Goal: Use online tool/utility: Utilize a website feature to perform a specific function

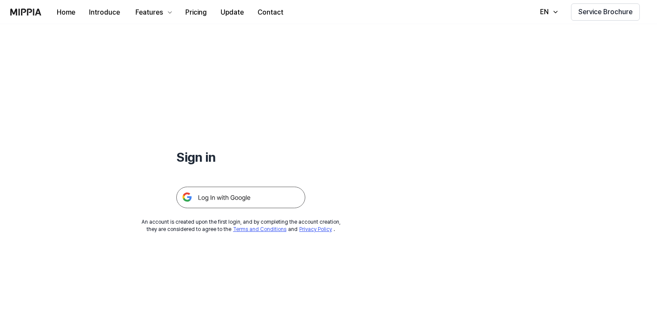
click at [255, 198] on img at bounding box center [240, 198] width 129 height 22
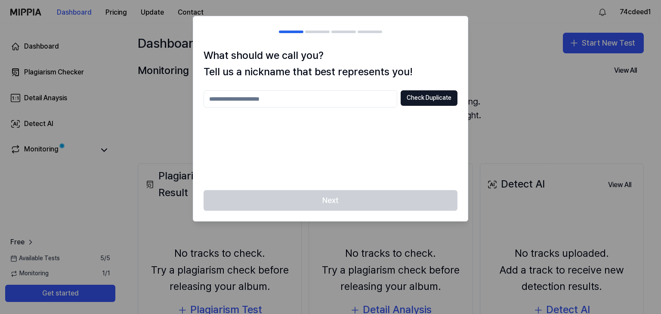
click at [272, 102] on input "text" at bounding box center [300, 98] width 194 height 17
click at [422, 101] on button "Check Duplicate" at bounding box center [429, 97] width 57 height 15
click at [277, 100] on input "***" at bounding box center [300, 98] width 194 height 17
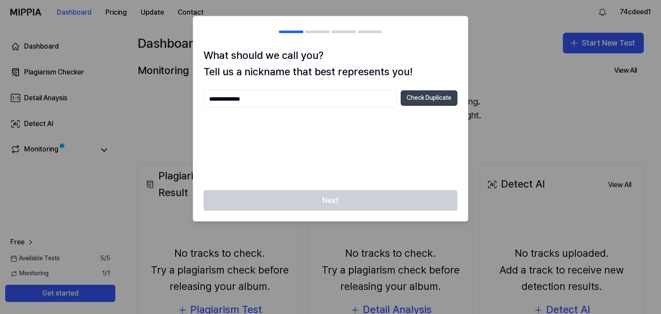
type input "**********"
click at [435, 99] on button "Check Duplicate" at bounding box center [429, 97] width 57 height 15
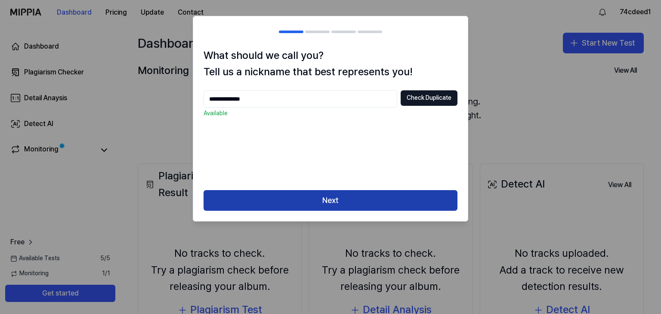
click at [377, 196] on button "Next" at bounding box center [330, 200] width 254 height 21
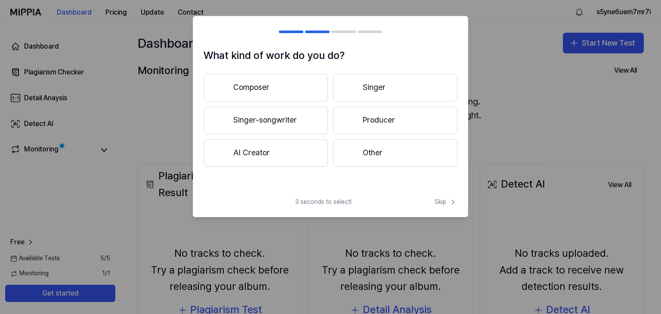
click at [287, 148] on button "AI Creator" at bounding box center [265, 153] width 124 height 28
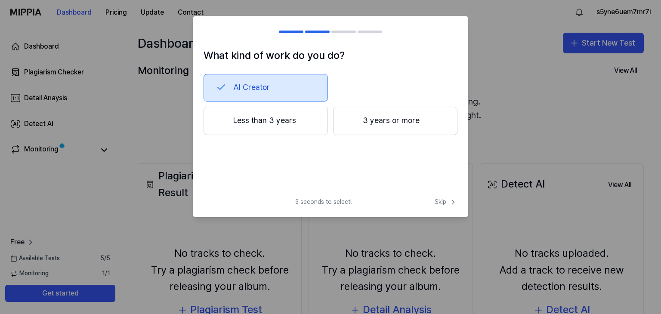
click at [305, 119] on button "Less than 3 years" at bounding box center [265, 121] width 124 height 28
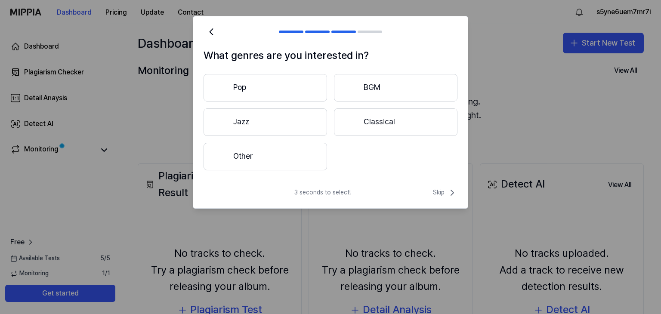
click at [280, 95] on button "Pop" at bounding box center [264, 88] width 123 height 28
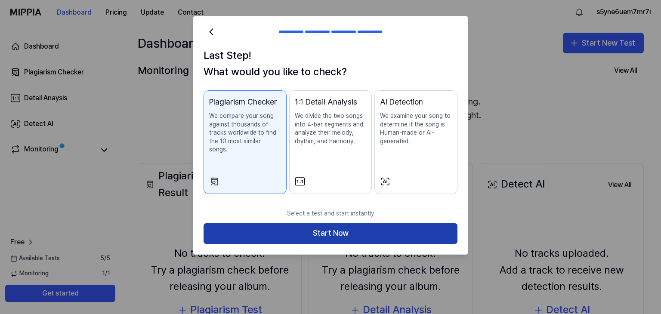
click at [349, 226] on button "Start Now" at bounding box center [330, 233] width 254 height 21
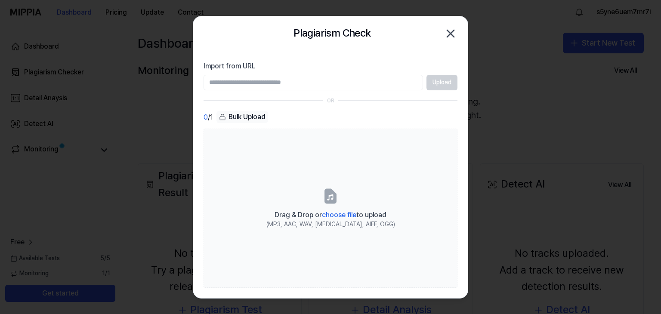
click at [305, 80] on input "Import from URL" at bounding box center [312, 82] width 219 height 15
click at [305, 87] on input "Import from URL" at bounding box center [312, 82] width 219 height 15
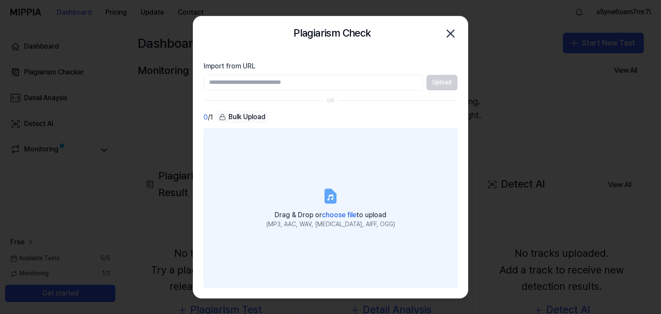
click at [310, 195] on label "Drag & Drop or choose file to upload (MP3, AAC, WAV, FLAC, AIFF, OGG)" at bounding box center [330, 208] width 254 height 159
click at [0, 0] on input "Drag & Drop or choose file to upload (MP3, AAC, WAV, FLAC, AIFF, OGG)" at bounding box center [0, 0] width 0 height 0
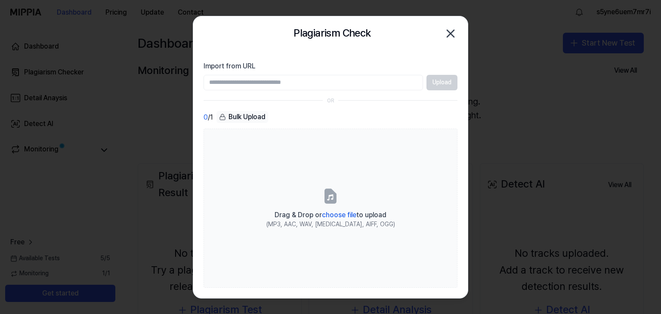
click at [450, 29] on icon "button" at bounding box center [451, 34] width 14 height 14
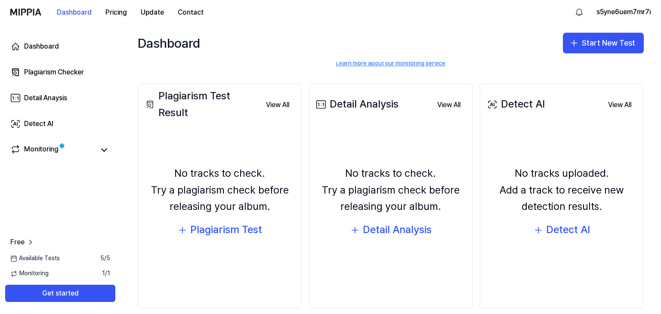
scroll to position [91, 0]
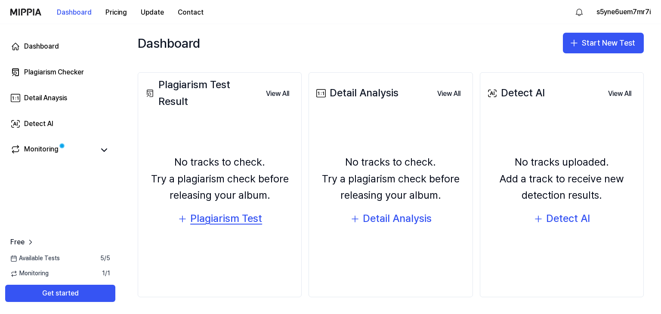
click at [232, 219] on div "Plagiarism Test" at bounding box center [226, 218] width 72 height 16
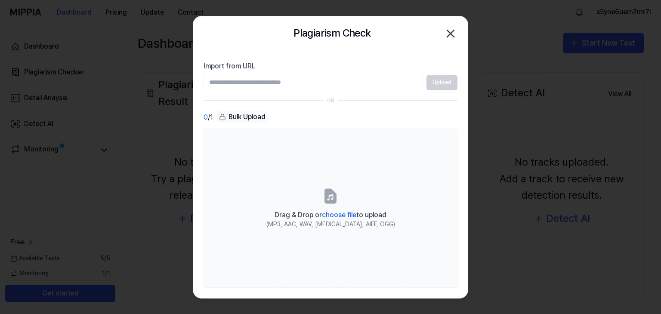
click at [260, 80] on input "Import from URL" at bounding box center [312, 82] width 219 height 15
click at [455, 34] on icon "button" at bounding box center [451, 34] width 14 height 14
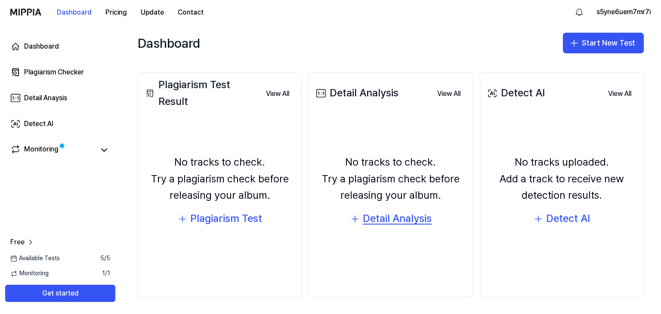
click at [408, 216] on div "Detail Analysis" at bounding box center [397, 218] width 69 height 16
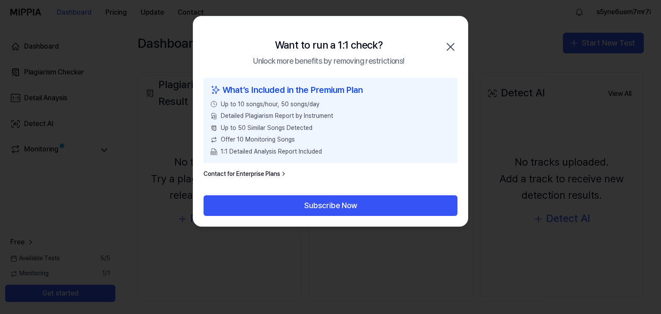
click at [448, 46] on icon "button" at bounding box center [451, 47] width 14 height 14
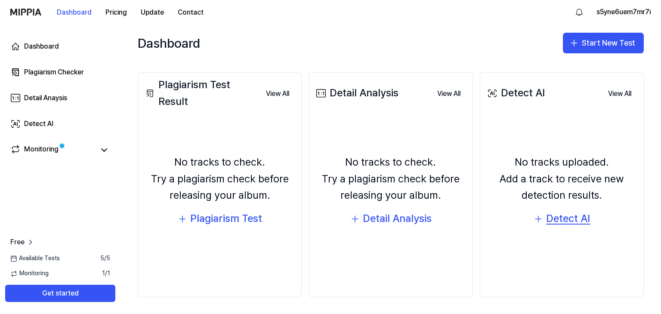
click at [556, 223] on div "Detect AI" at bounding box center [568, 218] width 44 height 16
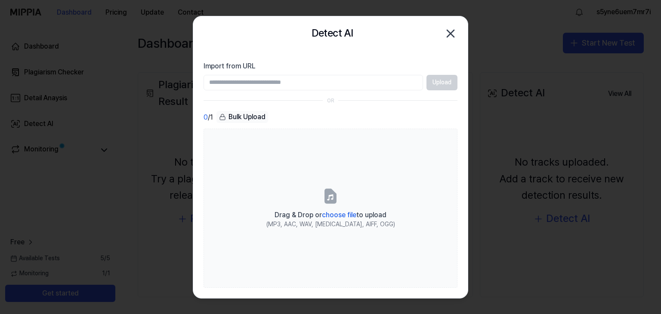
click at [298, 83] on input "Import from URL" at bounding box center [312, 82] width 219 height 15
click at [461, 35] on div "Detect AI Close" at bounding box center [330, 33] width 274 height 34
click at [444, 32] on icon "button" at bounding box center [451, 34] width 14 height 14
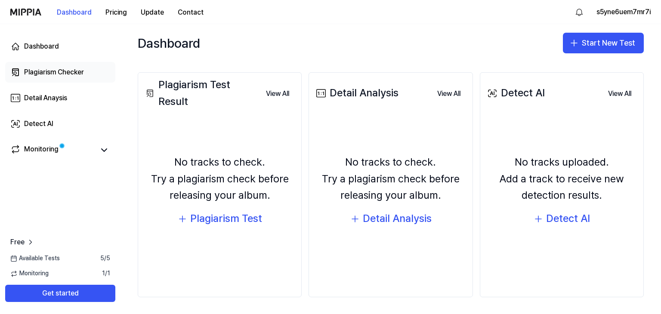
click at [49, 74] on div "Plagiarism Checker" at bounding box center [54, 72] width 60 height 10
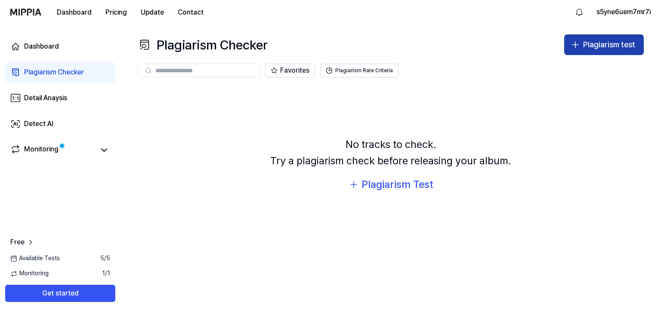
click at [591, 46] on div "Plagiarism test" at bounding box center [609, 45] width 52 height 12
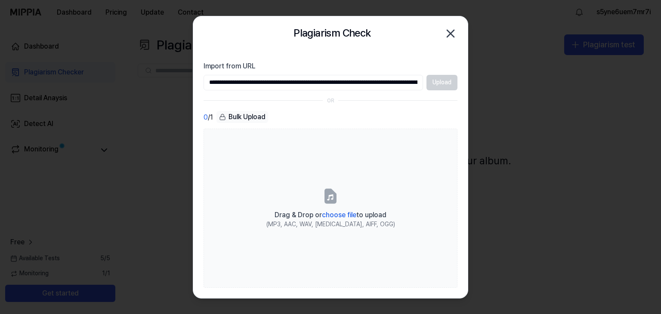
scroll to position [0, 1876]
type input "**********"
click at [439, 84] on button "Upload" at bounding box center [441, 82] width 31 height 15
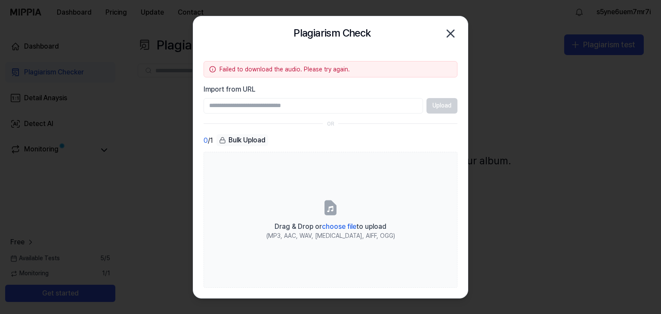
click at [450, 38] on icon "button" at bounding box center [451, 34] width 14 height 14
